Goal: Task Accomplishment & Management: Complete application form

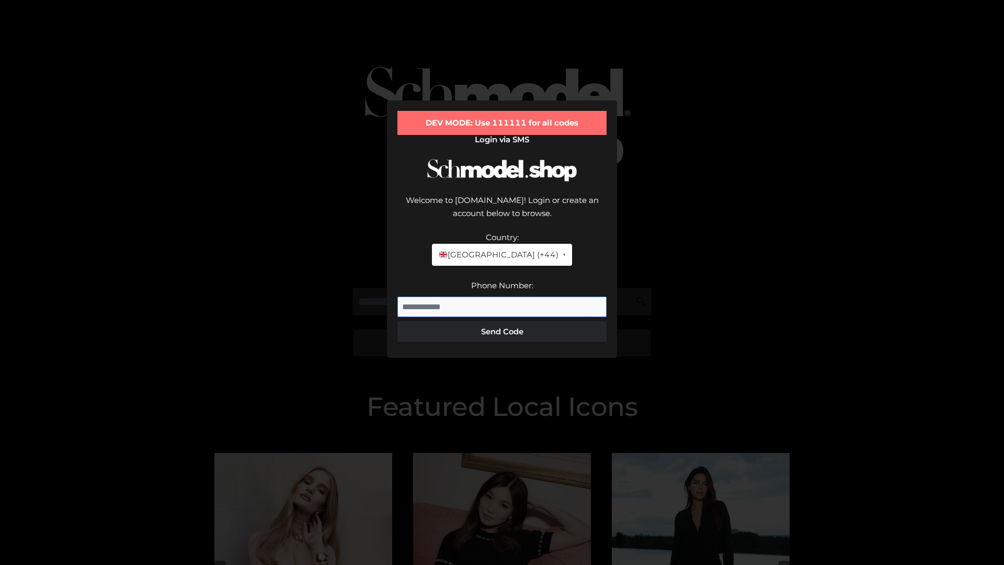
click at [502, 296] on input "Phone Number:" at bounding box center [501, 306] width 209 height 21
type input "**********"
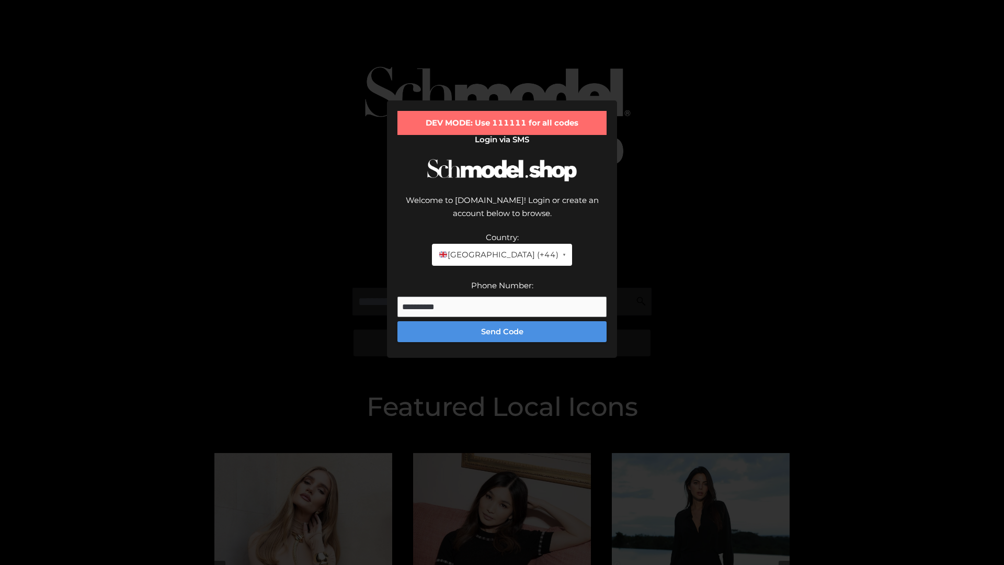
click at [502, 321] on button "Send Code" at bounding box center [501, 331] width 209 height 21
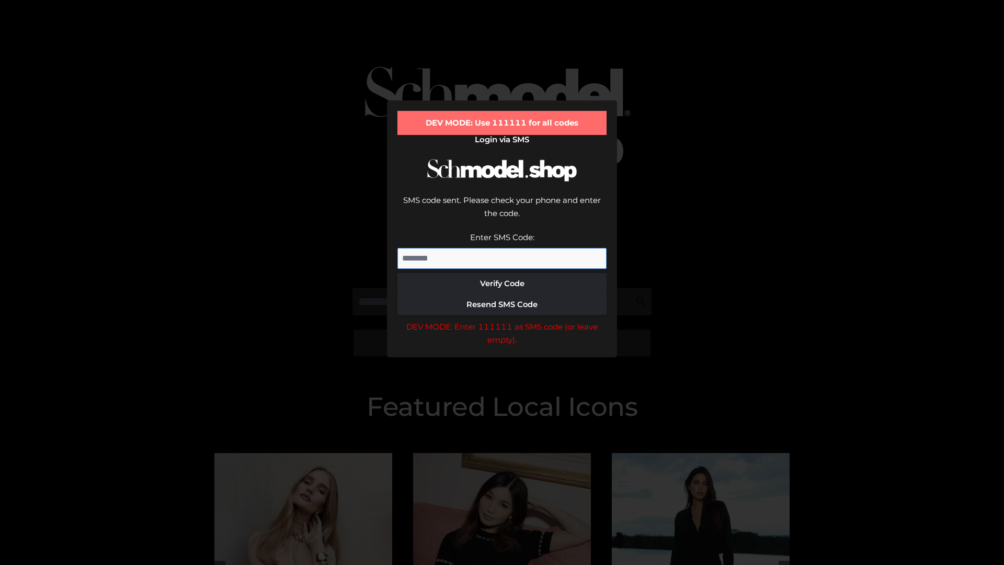
click at [502, 248] on input "Enter SMS Code:" at bounding box center [501, 258] width 209 height 21
type input "******"
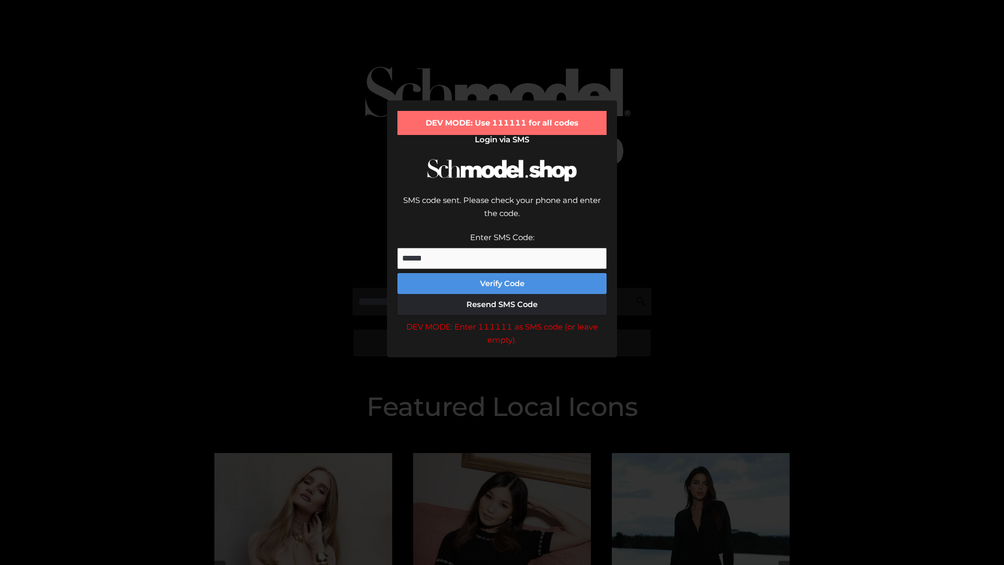
click at [502, 273] on button "Verify Code" at bounding box center [501, 283] width 209 height 21
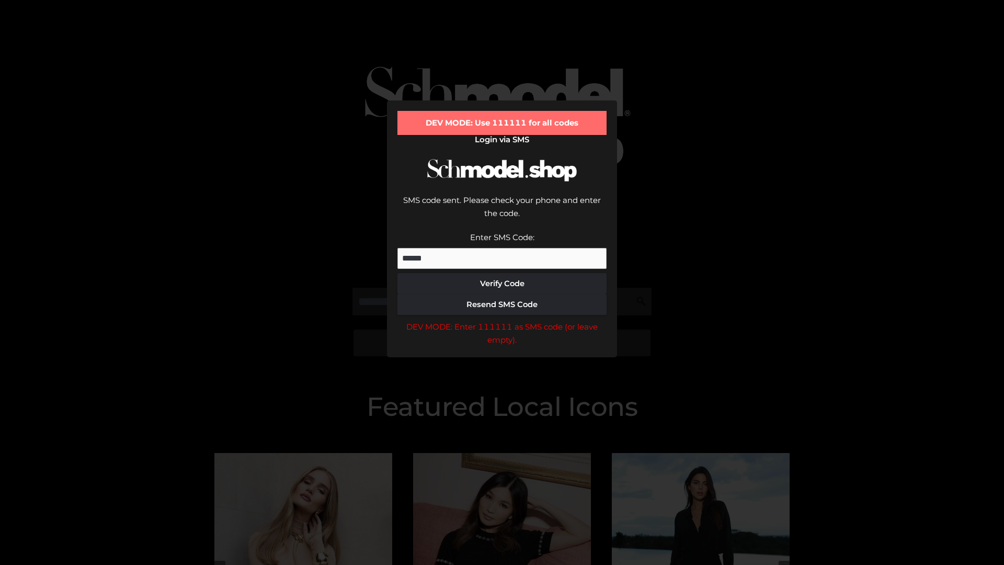
click at [502, 320] on div "DEV MODE: Enter 111111 as SMS code (or leave empty)." at bounding box center [501, 333] width 209 height 27
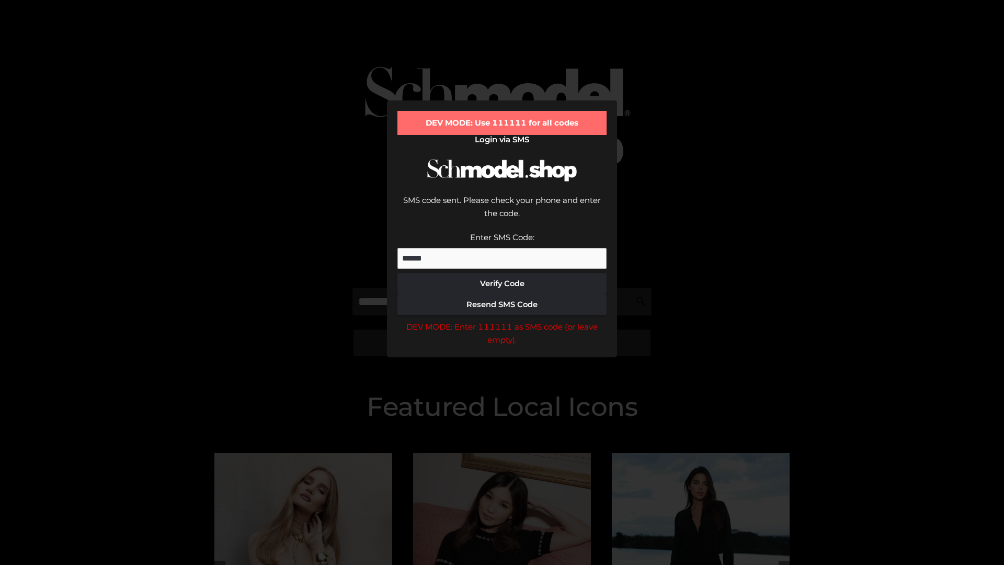
click at [502, 320] on div "DEV MODE: Enter 111111 as SMS code (or leave empty)." at bounding box center [501, 333] width 209 height 27
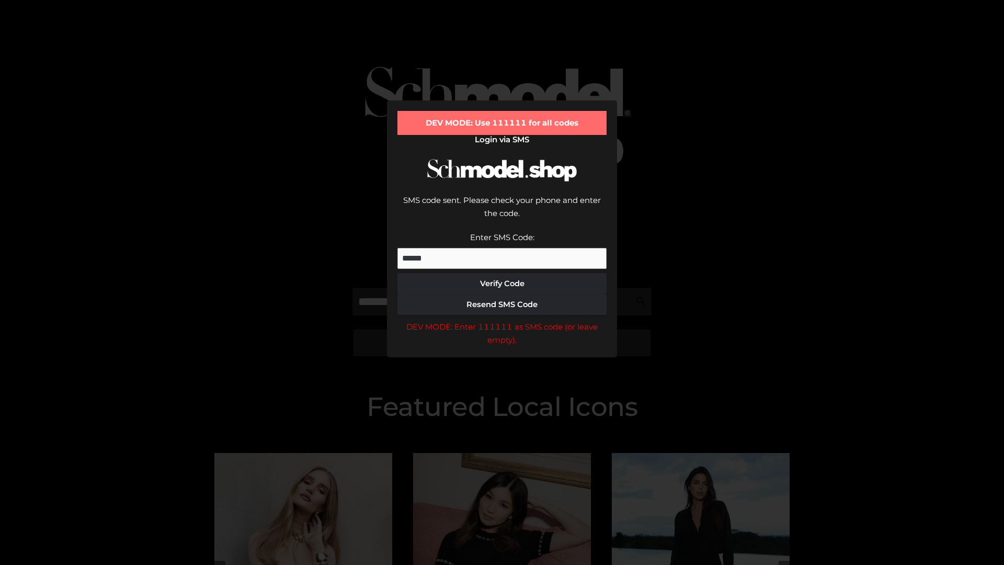
click at [502, 320] on div "DEV MODE: Enter 111111 as SMS code (or leave empty)." at bounding box center [501, 333] width 209 height 27
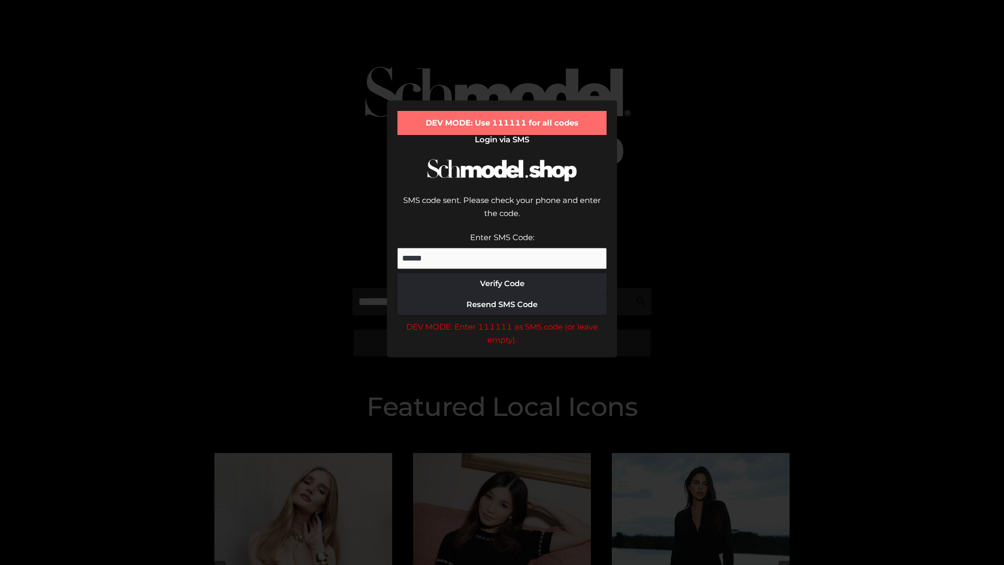
click at [502, 320] on div "DEV MODE: Enter 111111 as SMS code (or leave empty)." at bounding box center [501, 333] width 209 height 27
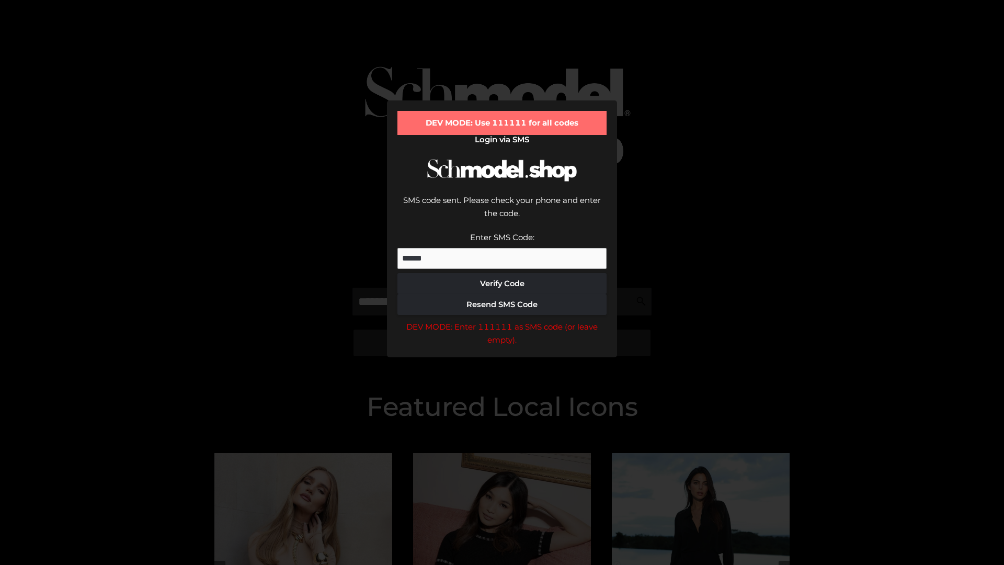
click at [502, 320] on div "DEV MODE: Enter 111111 as SMS code (or leave empty)." at bounding box center [501, 333] width 209 height 27
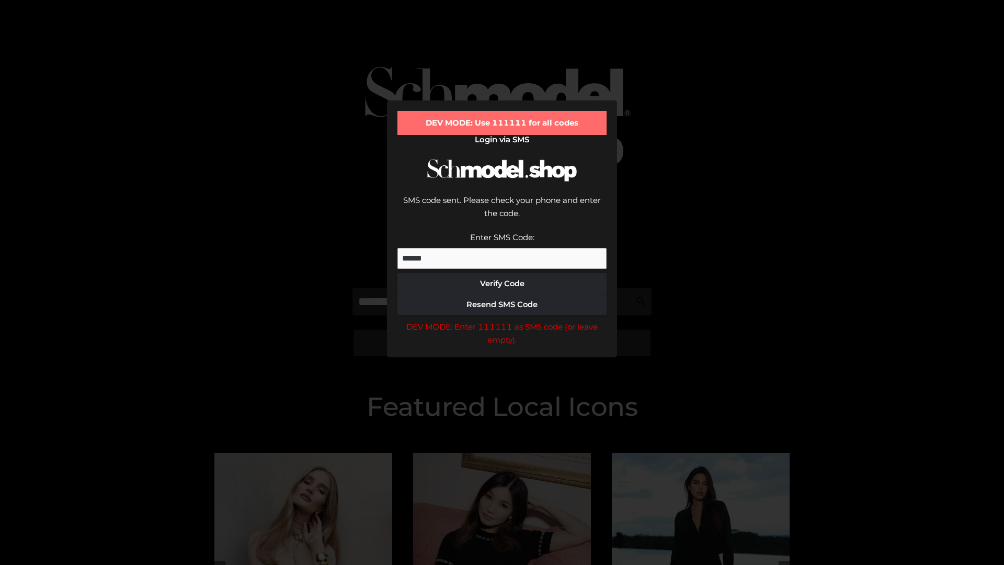
click at [502, 320] on div "DEV MODE: Enter 111111 as SMS code (or leave empty)." at bounding box center [501, 333] width 209 height 27
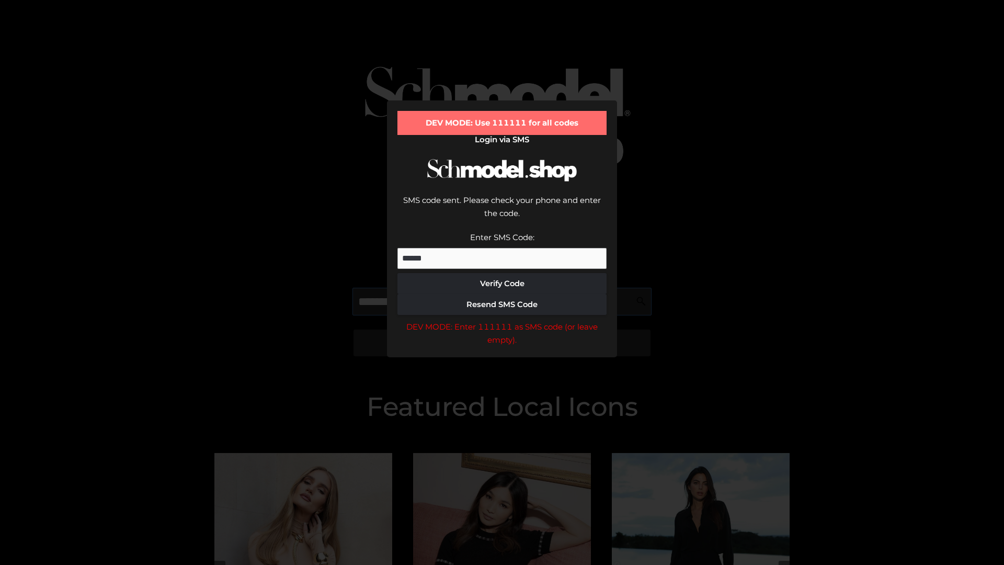
scroll to position [0, 54]
click at [502, 320] on div "DEV MODE: Enter 111111 as SMS code (or leave empty)." at bounding box center [501, 333] width 209 height 27
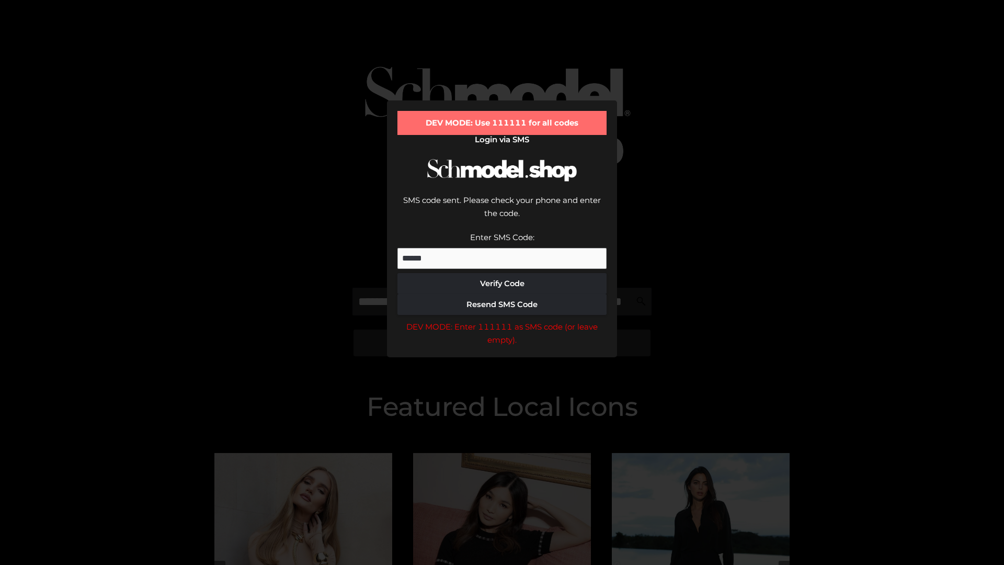
click at [502, 320] on div "DEV MODE: Enter 111111 as SMS code (or leave empty)." at bounding box center [501, 333] width 209 height 27
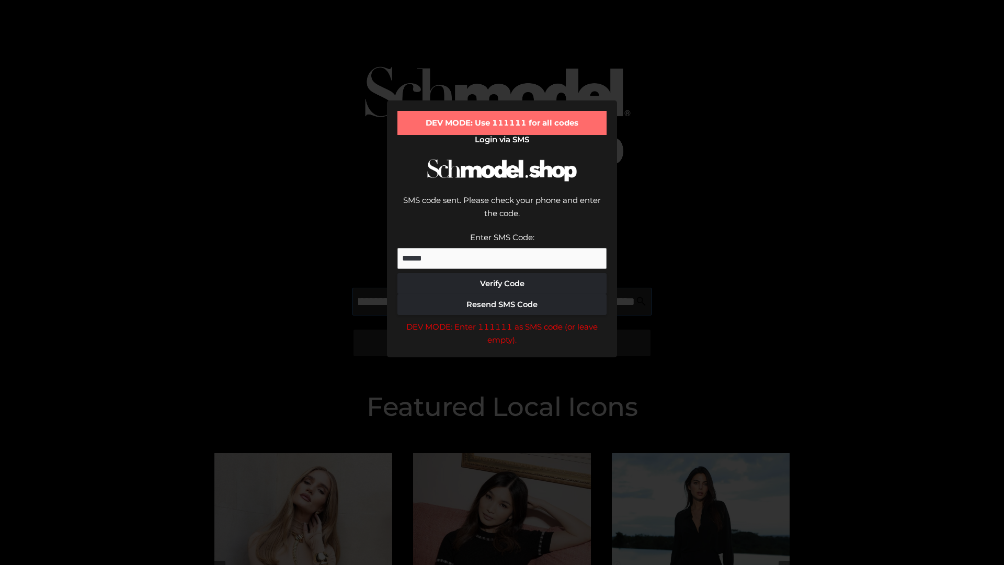
scroll to position [0, 114]
click at [502, 320] on div "DEV MODE: Enter 111111 as SMS code (or leave empty)." at bounding box center [501, 333] width 209 height 27
type input "**********"
